Goal: Task Accomplishment & Management: Use online tool/utility

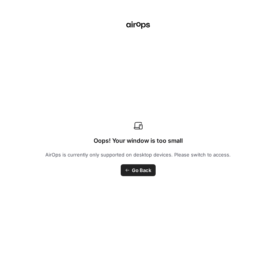
scroll to position [131, 0]
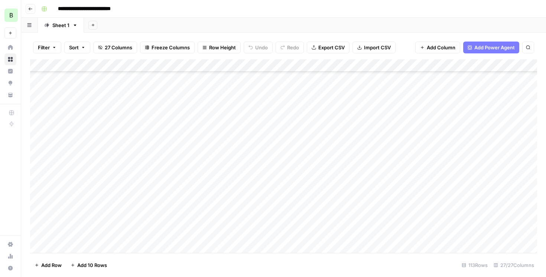
click at [186, 176] on div "Add Column" at bounding box center [283, 156] width 507 height 194
click at [196, 173] on div "Add Column" at bounding box center [283, 156] width 507 height 194
click at [178, 187] on div "Add Column" at bounding box center [283, 156] width 507 height 194
click at [196, 186] on div "Add Column" at bounding box center [283, 156] width 507 height 194
click at [164, 199] on div "Add Column" at bounding box center [283, 156] width 507 height 194
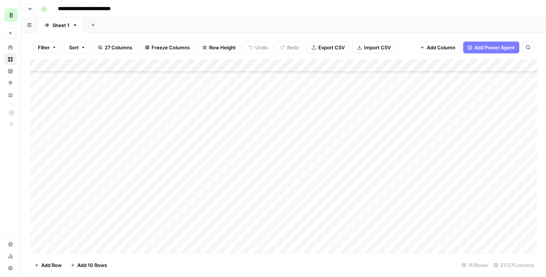
click at [196, 197] on div "Add Column" at bounding box center [283, 156] width 507 height 194
click at [173, 200] on div "Add Column" at bounding box center [283, 156] width 507 height 194
click at [188, 198] on div "**********" at bounding box center [130, 201] width 148 height 13
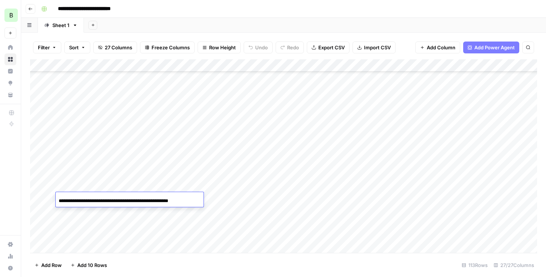
click at [276, 202] on div "Add Column" at bounding box center [283, 156] width 507 height 194
click at [165, 199] on div "Add Column" at bounding box center [283, 156] width 507 height 194
click at [182, 213] on div "Add Column" at bounding box center [283, 156] width 507 height 194
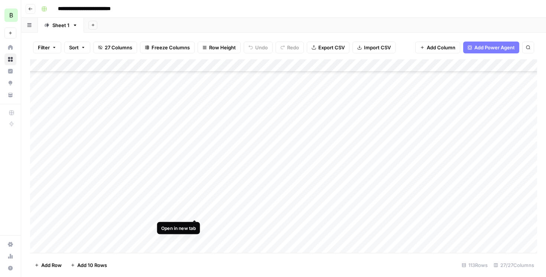
click at [196, 214] on div "Add Column" at bounding box center [283, 156] width 507 height 194
click at [276, 211] on div "Add Column" at bounding box center [283, 156] width 507 height 194
click at [276, 230] on div "Add Column" at bounding box center [283, 156] width 507 height 194
click at [276, 175] on div "Add Column" at bounding box center [283, 156] width 507 height 194
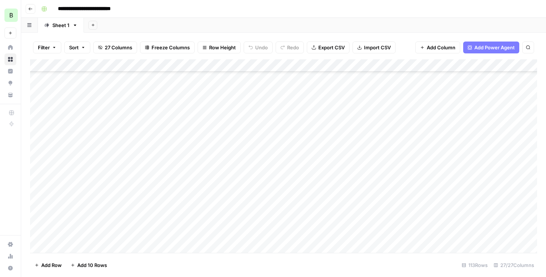
scroll to position [220, 0]
click at [276, 132] on div "Add Column" at bounding box center [283, 156] width 507 height 194
click at [276, 127] on div "Add Column" at bounding box center [283, 156] width 507 height 194
click at [276, 134] on div "Add Column" at bounding box center [283, 156] width 507 height 194
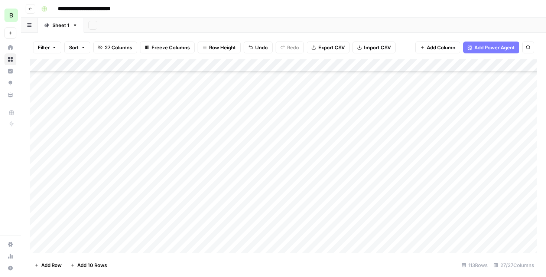
click at [122, 152] on div "Add Column" at bounding box center [283, 156] width 507 height 194
click at [195, 150] on div "Add Column" at bounding box center [283, 156] width 507 height 194
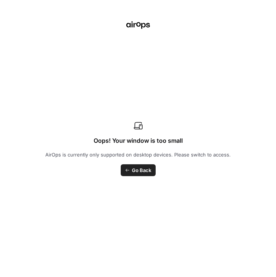
click at [138, 172] on span "Go Back" at bounding box center [141, 170] width 19 height 7
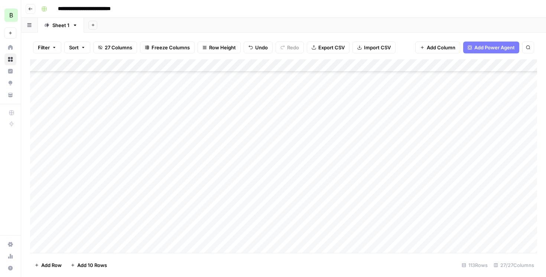
click at [139, 152] on div "Add Column" at bounding box center [283, 156] width 507 height 194
click at [155, 151] on input "**********" at bounding box center [118, 153] width 119 height 9
click at [276, 148] on div "Add Column" at bounding box center [283, 156] width 507 height 194
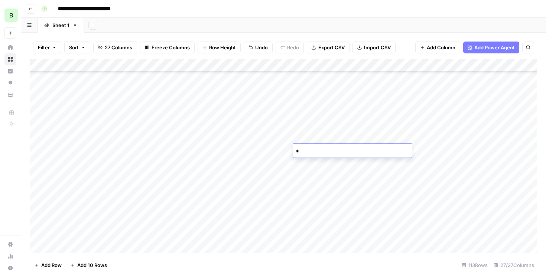
click at [276, 123] on div "Add Column" at bounding box center [283, 156] width 507 height 194
click at [276, 160] on div "Add Column" at bounding box center [283, 156] width 507 height 194
click at [251, 165] on div "Add Column" at bounding box center [283, 156] width 507 height 194
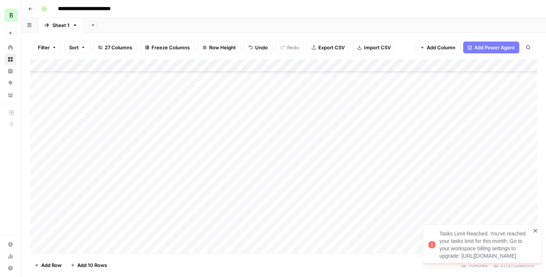
click at [276, 162] on div "Add Column" at bounding box center [283, 156] width 507 height 194
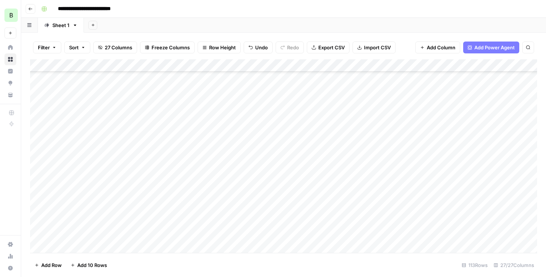
scroll to position [179, 0]
